Goal: Information Seeking & Learning: Learn about a topic

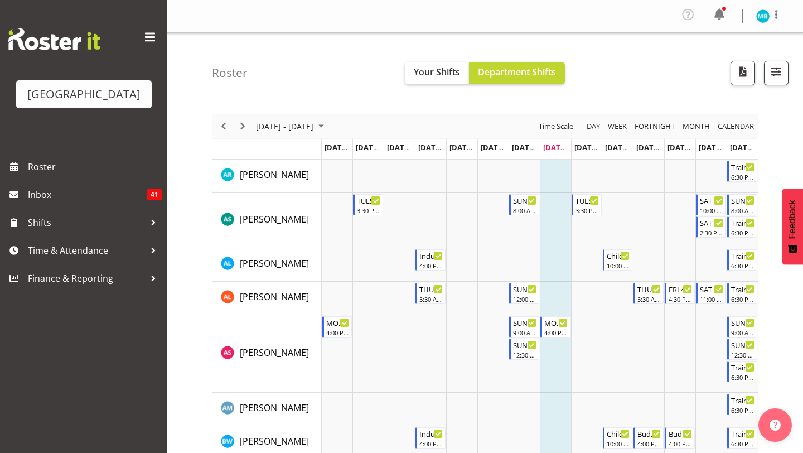
scroll to position [858, 0]
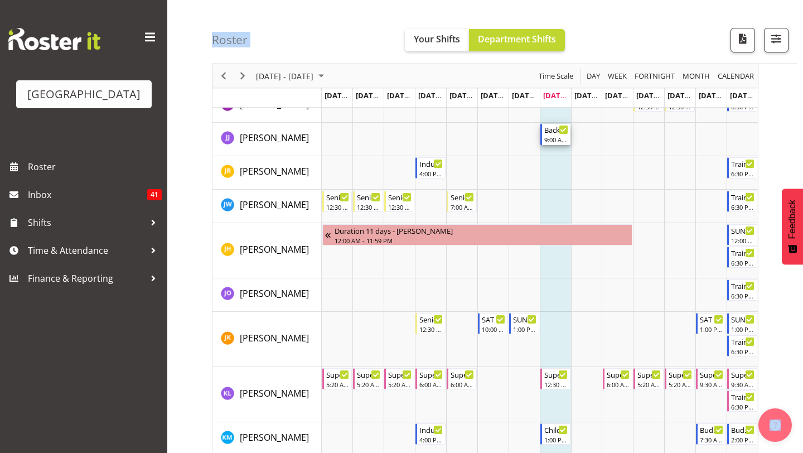
click at [552, 142] on div "9:00 AM - 3:00 PM" at bounding box center [556, 139] width 24 height 9
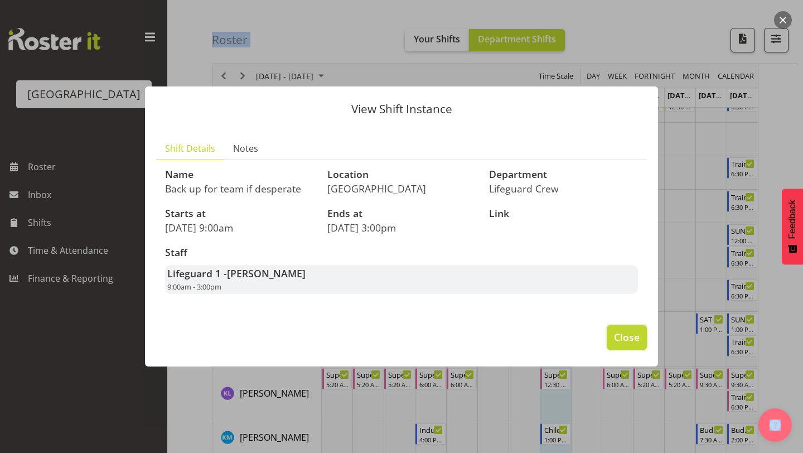
click at [625, 334] on span "Close" at bounding box center [627, 337] width 26 height 14
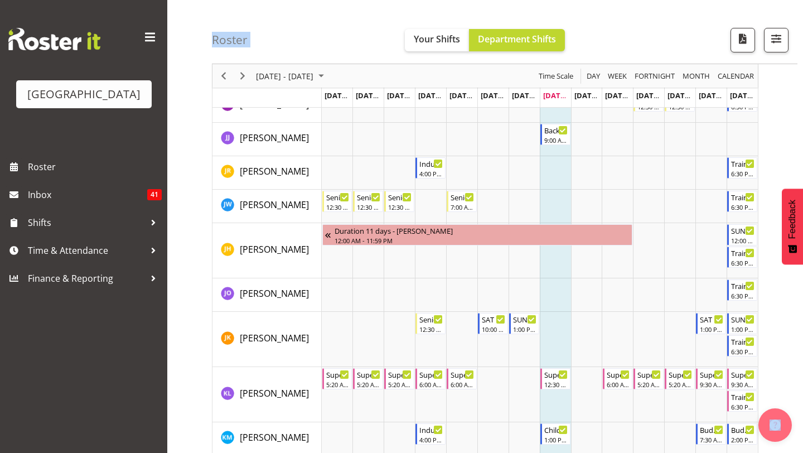
click at [569, 123] on td "Timeline Week of September 2, 2025" at bounding box center [555, 139] width 31 height 33
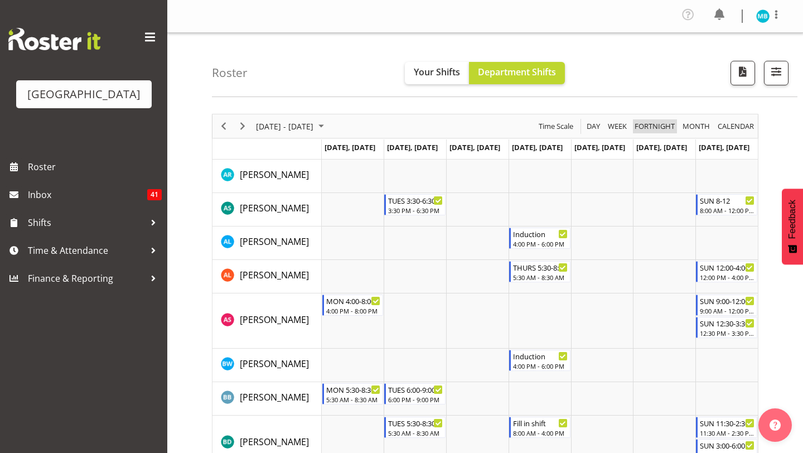
click at [635, 123] on span "Fortnight" at bounding box center [655, 126] width 42 height 14
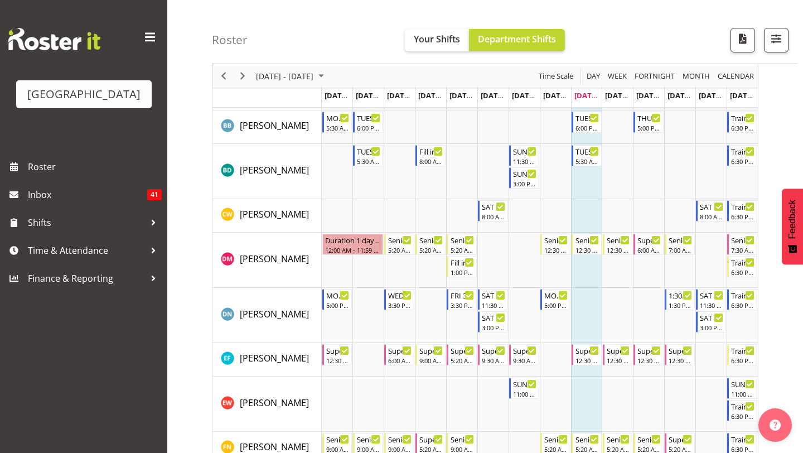
scroll to position [349, 0]
click at [585, 164] on div "5:30 AM - 8:30 AM" at bounding box center [588, 161] width 24 height 9
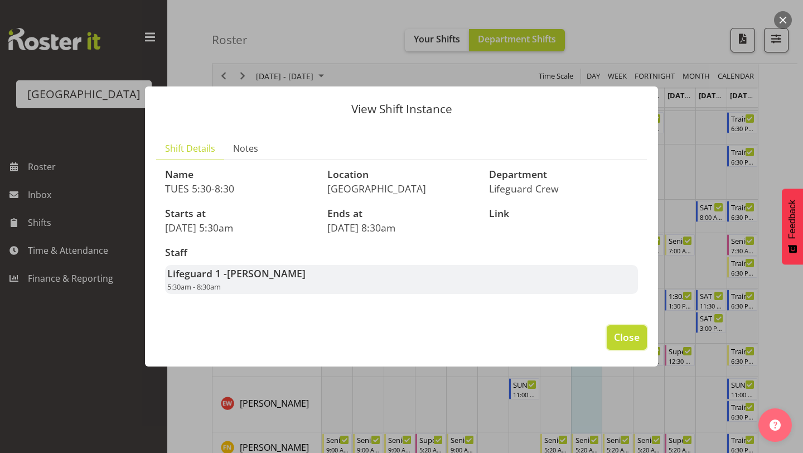
click at [610, 341] on button "Close" at bounding box center [627, 337] width 40 height 25
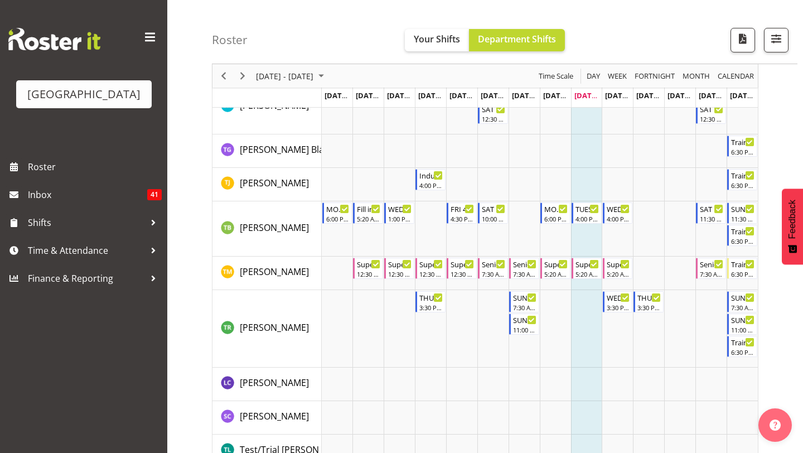
scroll to position [1747, 0]
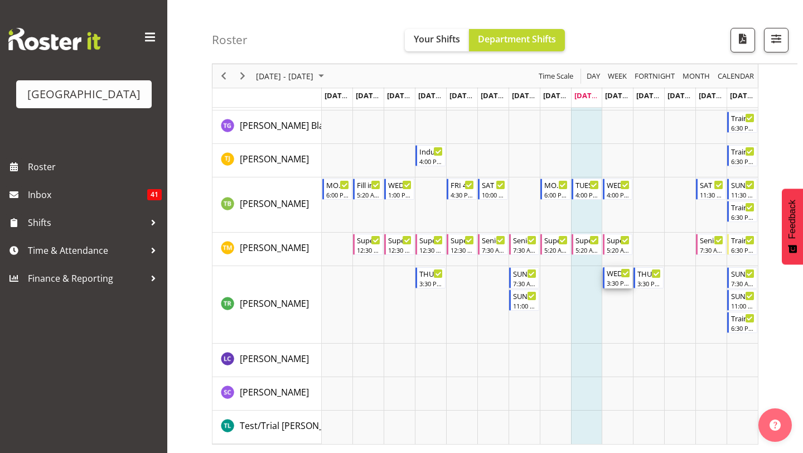
click at [608, 277] on div "WED 3:30-6:30" at bounding box center [619, 272] width 24 height 11
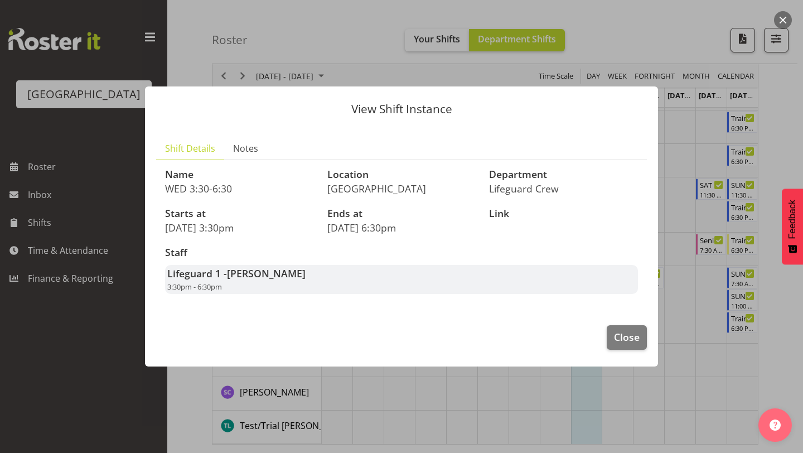
click at [619, 323] on footer "Close" at bounding box center [401, 340] width 513 height 52
click at [623, 332] on span "Close" at bounding box center [627, 337] width 26 height 14
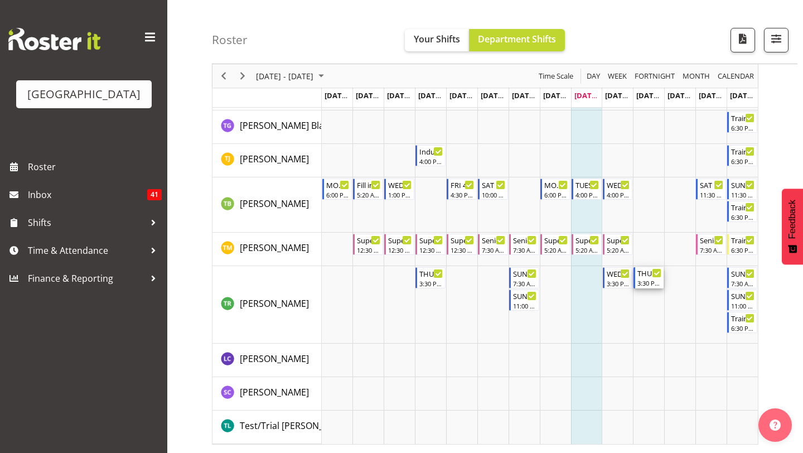
click at [650, 282] on div "3:30 PM - 6:30 PM" at bounding box center [649, 282] width 24 height 9
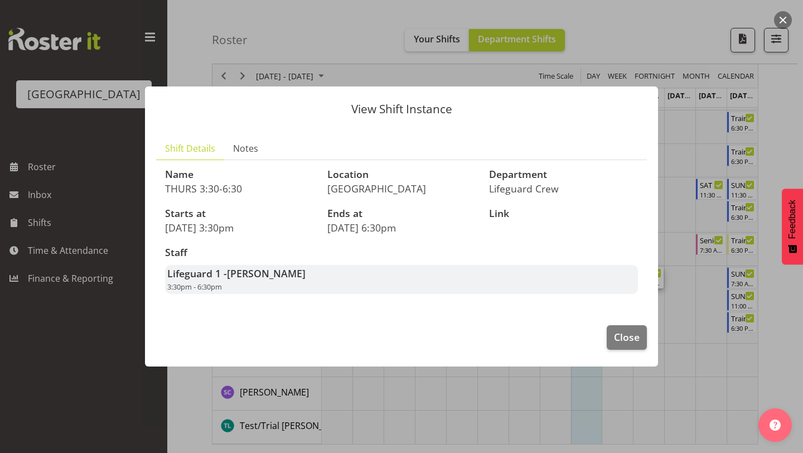
click at [628, 322] on footer "Close" at bounding box center [401, 340] width 513 height 52
click at [628, 332] on span "Close" at bounding box center [627, 337] width 26 height 14
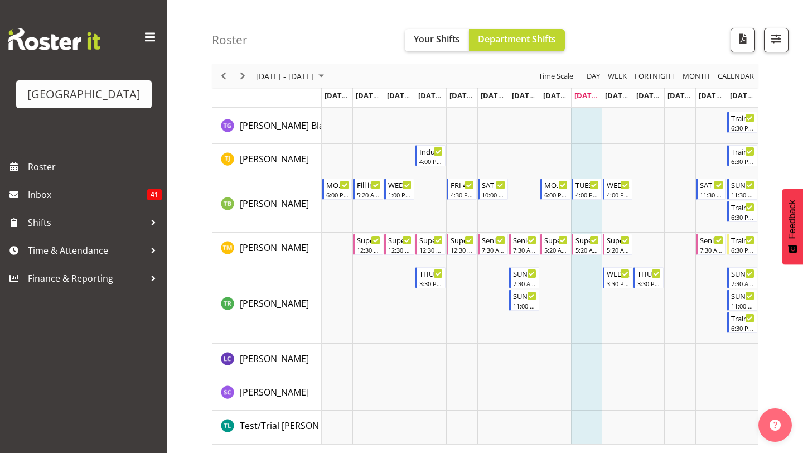
click at [245, 83] on div "Timeline Week of September 1, 2025" at bounding box center [242, 75] width 19 height 23
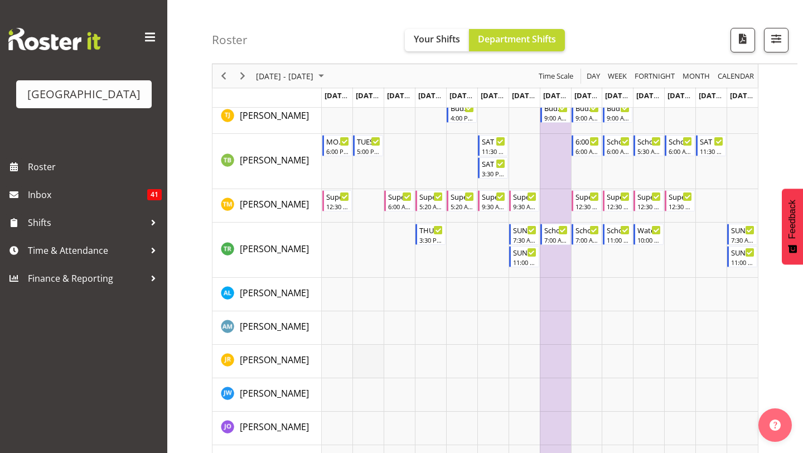
scroll to position [1391, 0]
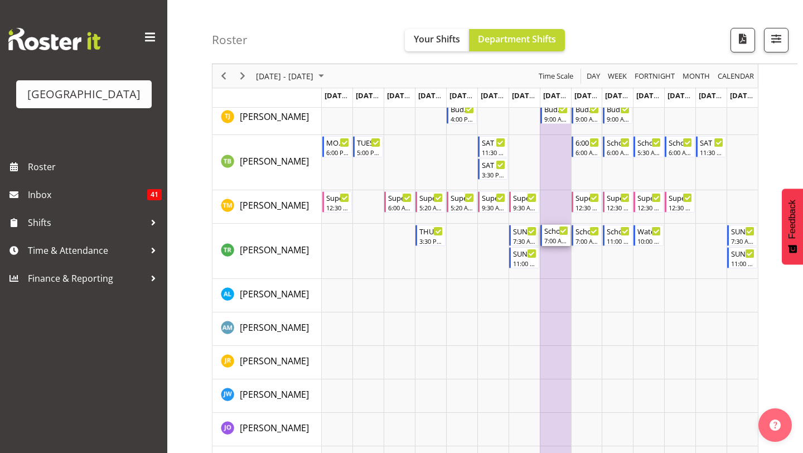
click at [552, 236] on div "School Holiday Shift 7:00 AM - 4:00 PM" at bounding box center [556, 235] width 24 height 21
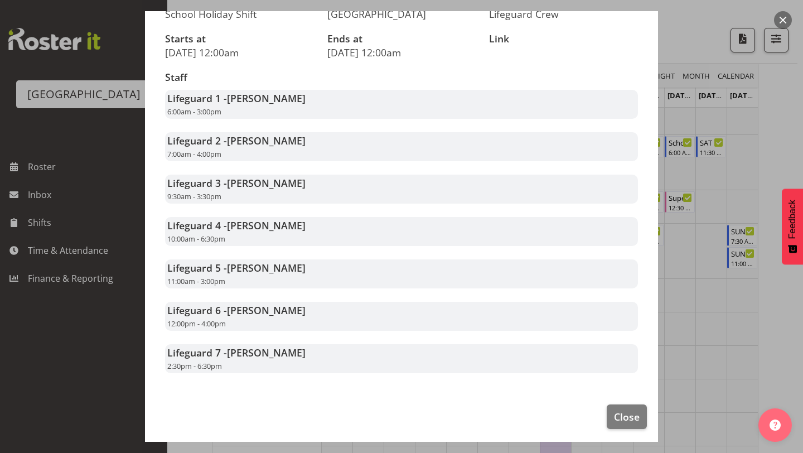
scroll to position [128, 0]
click at [610, 416] on button "Close" at bounding box center [627, 416] width 40 height 25
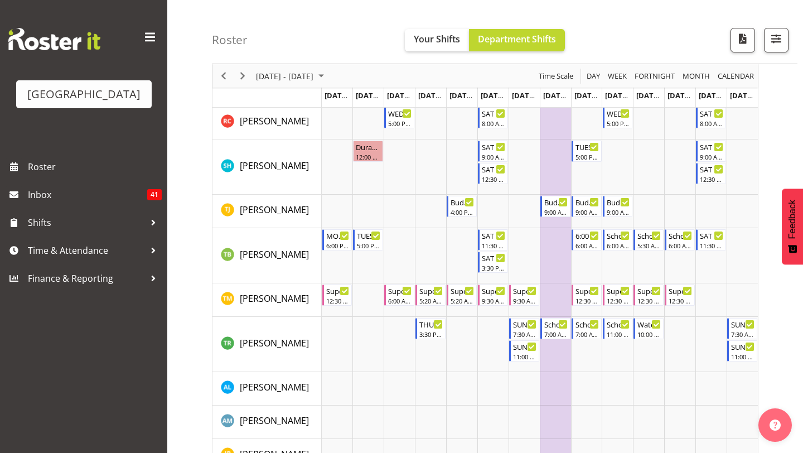
scroll to position [1273, 0]
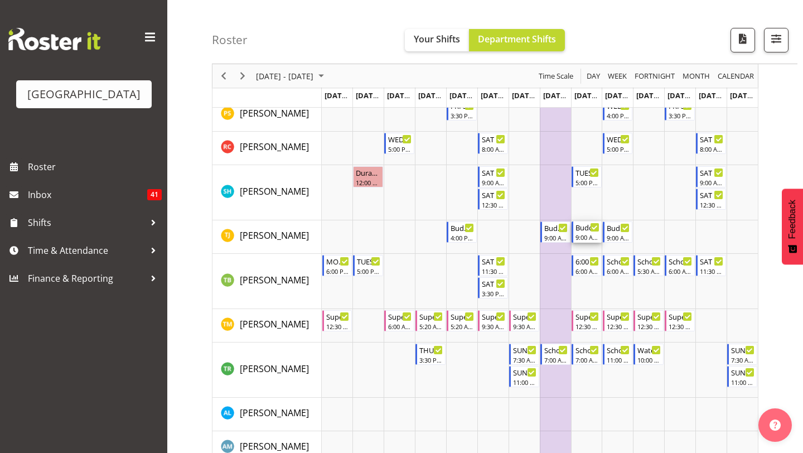
click at [580, 235] on div "9:00 AM - 2:00 PM" at bounding box center [588, 237] width 24 height 9
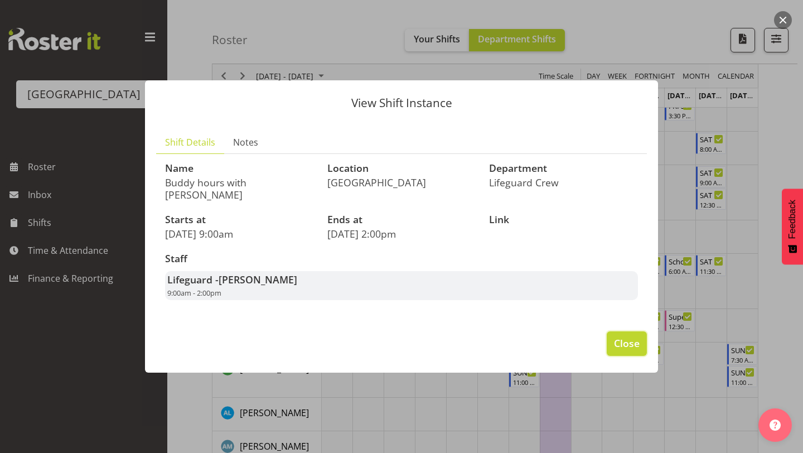
click at [611, 337] on button "Close" at bounding box center [627, 343] width 40 height 25
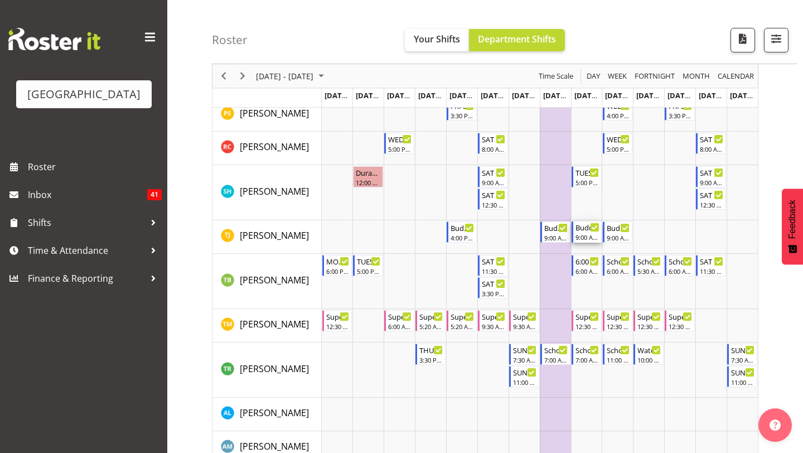
click at [587, 239] on div "9:00 AM - 2:00 PM" at bounding box center [588, 237] width 24 height 9
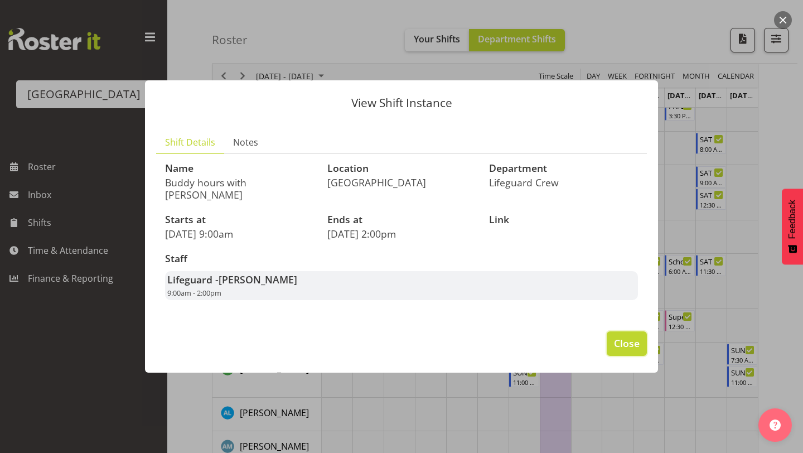
click at [625, 336] on span "Close" at bounding box center [627, 343] width 26 height 14
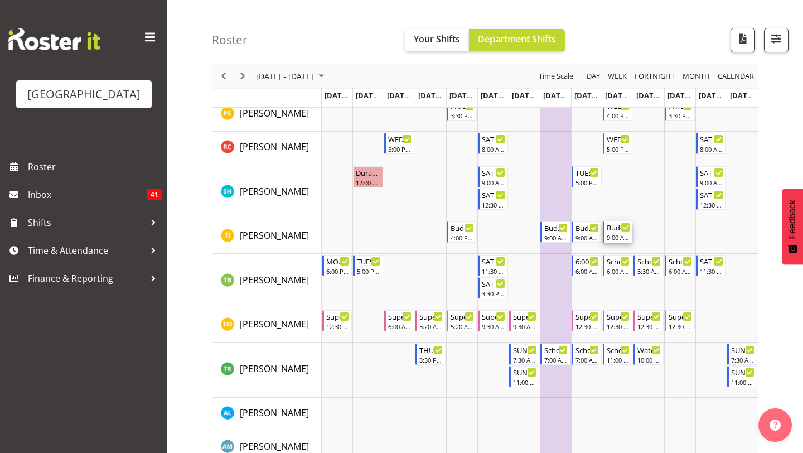
click at [607, 231] on div "Buddy hours with Finn" at bounding box center [619, 226] width 24 height 11
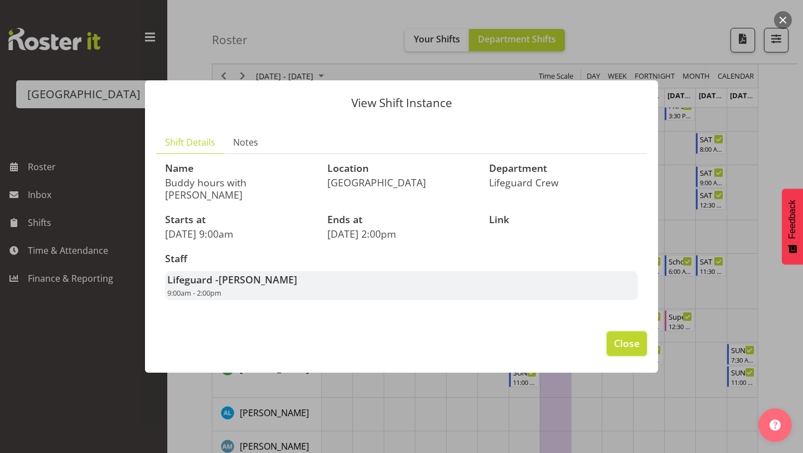
click at [628, 336] on span "Close" at bounding box center [627, 343] width 26 height 14
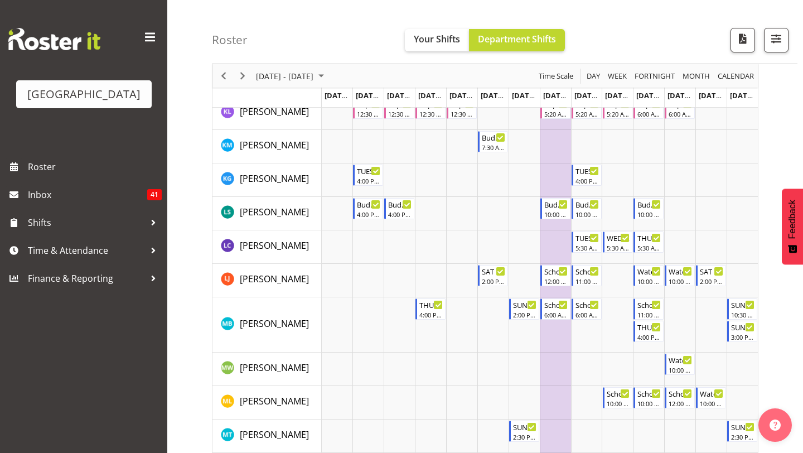
scroll to position [845, 0]
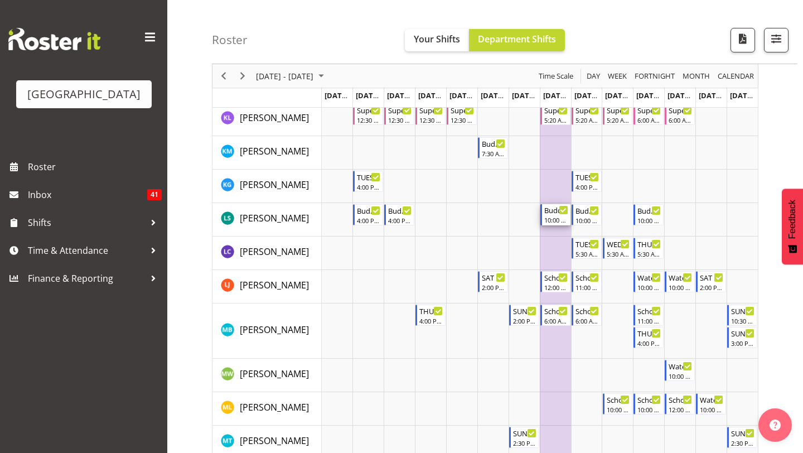
click at [553, 205] on div "Buddy hours with Felix" at bounding box center [556, 209] width 24 height 11
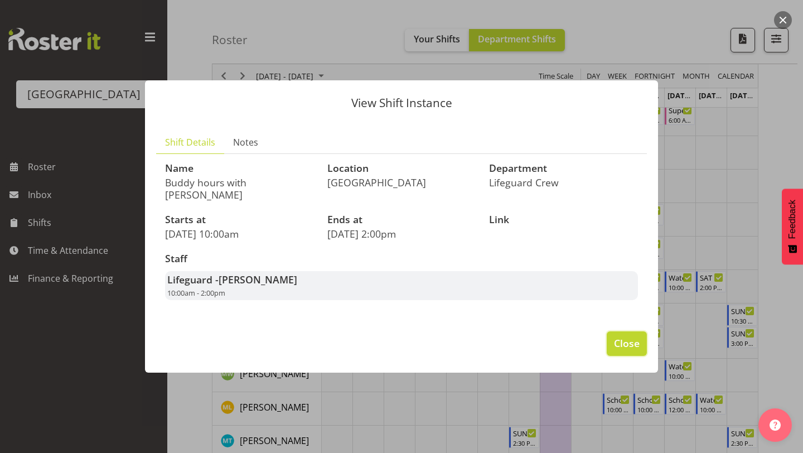
click at [613, 336] on button "Close" at bounding box center [627, 343] width 40 height 25
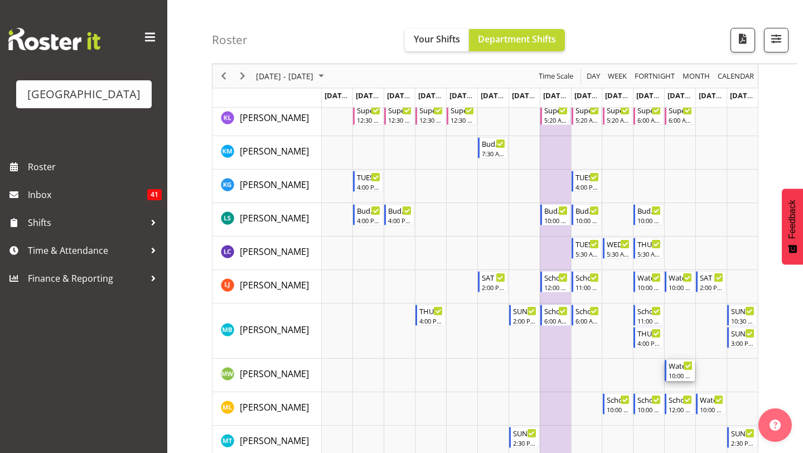
click at [673, 372] on div "10:00 AM - 4:00 PM" at bounding box center [681, 375] width 24 height 9
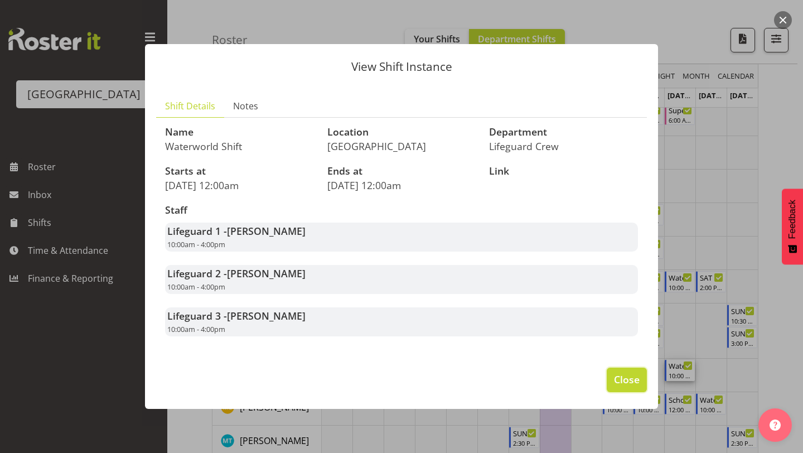
click at [618, 378] on span "Close" at bounding box center [627, 379] width 26 height 14
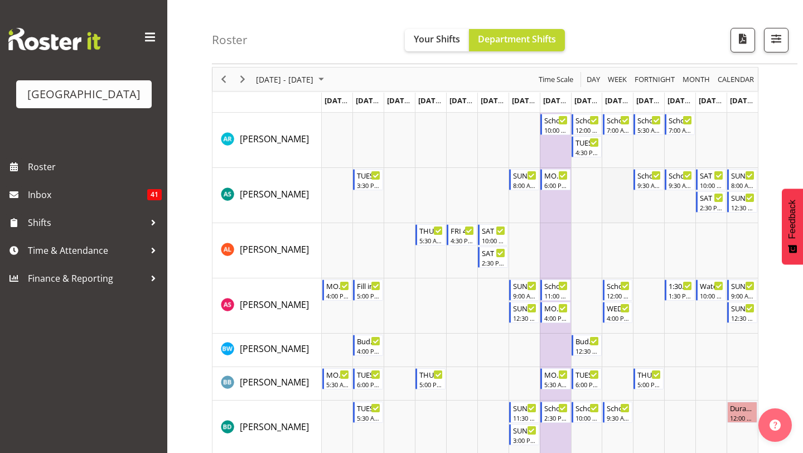
scroll to position [0, 0]
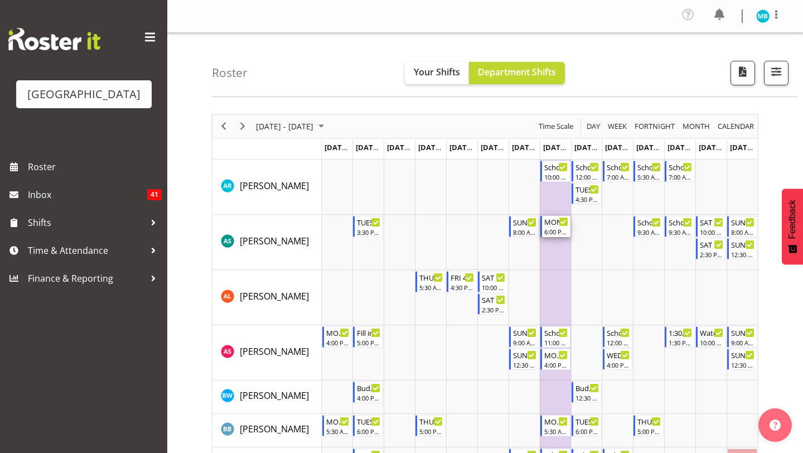
click at [557, 230] on div "6:00 PM - 9:00 PM" at bounding box center [556, 231] width 24 height 9
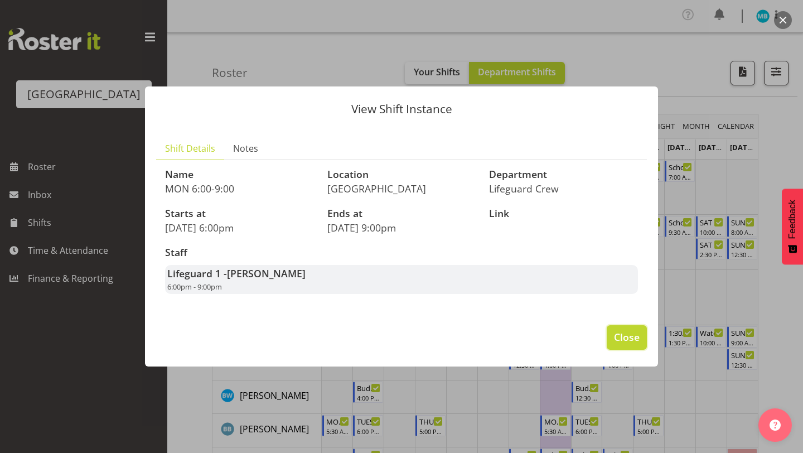
click at [616, 330] on span "Close" at bounding box center [627, 337] width 26 height 14
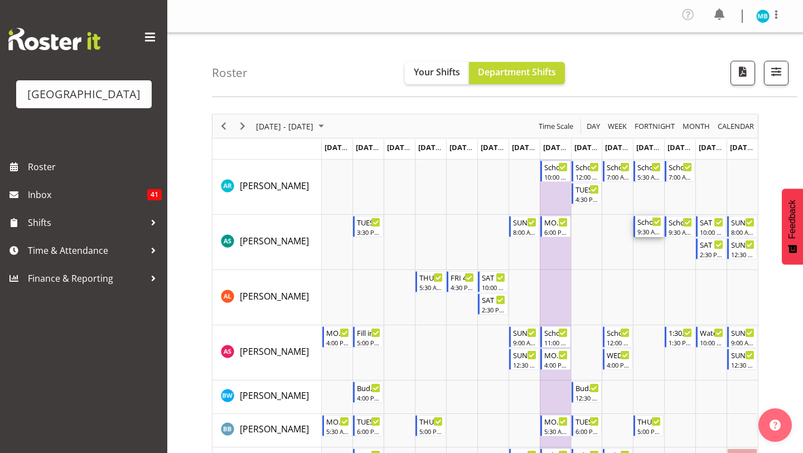
click at [646, 225] on div "School Holiday Shift" at bounding box center [649, 221] width 24 height 11
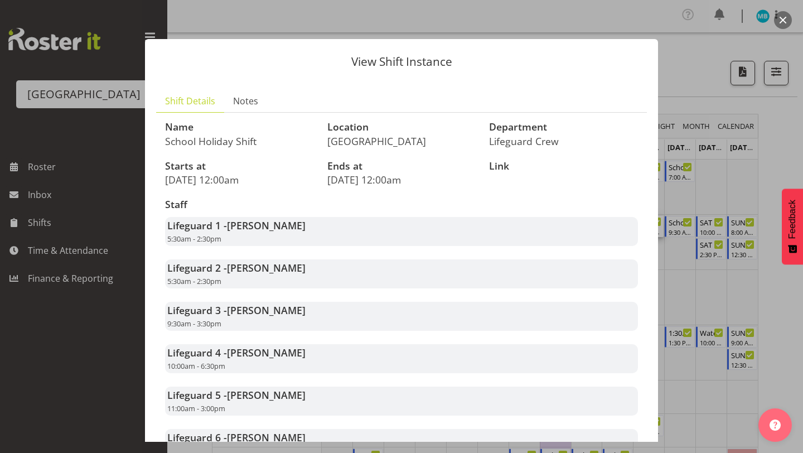
click at [670, 264] on div at bounding box center [401, 226] width 803 height 453
